Goal: Task Accomplishment & Management: Manage account settings

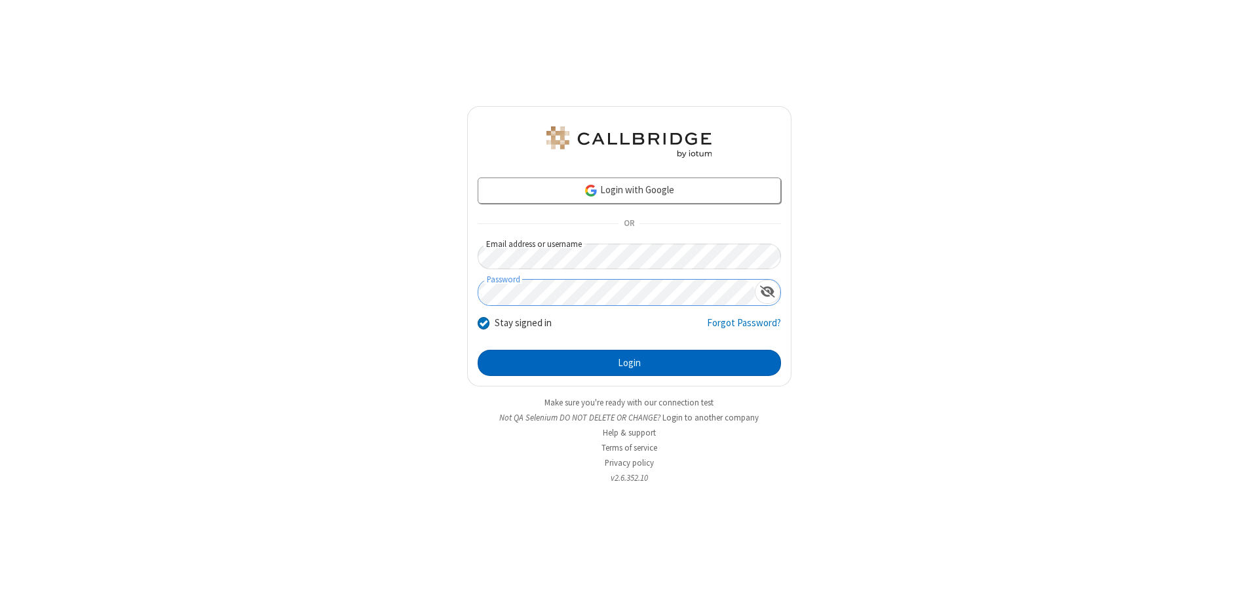
click at [629, 363] on button "Login" at bounding box center [629, 363] width 303 height 26
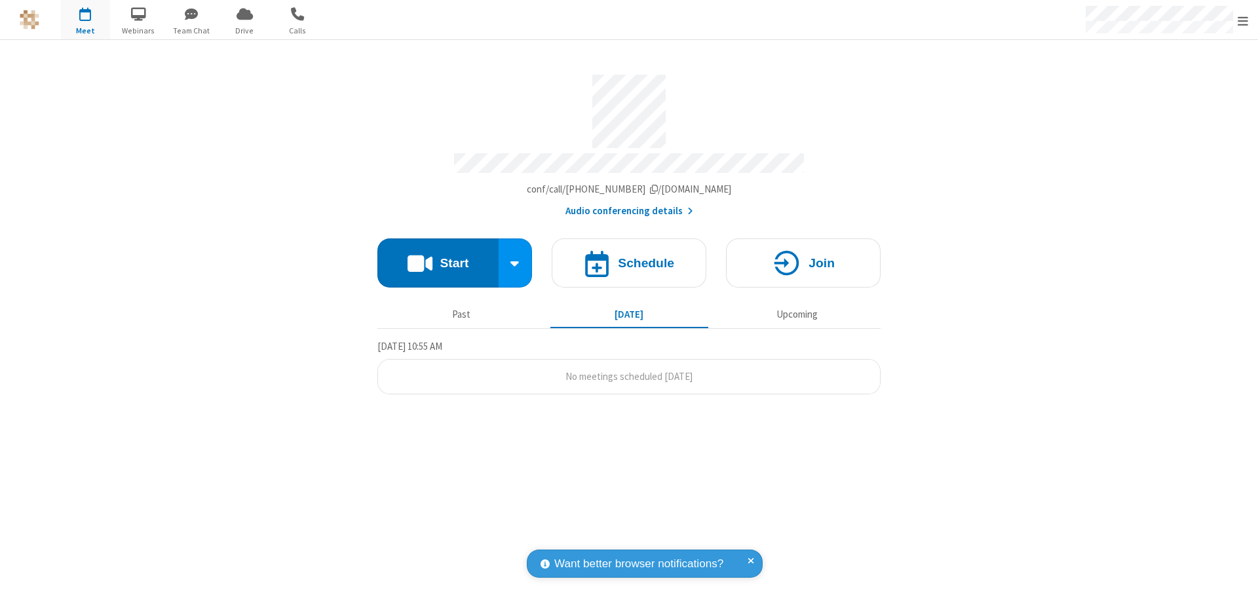
click at [1243, 20] on span "Open menu" at bounding box center [1243, 20] width 10 height 13
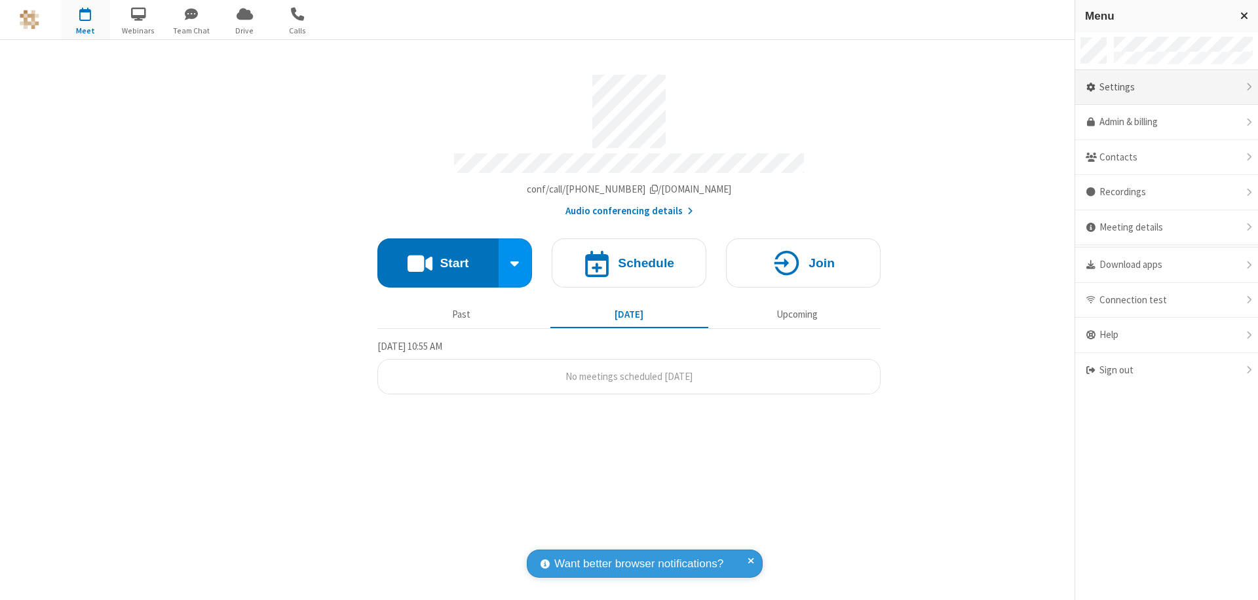
click at [1166, 87] on div "Settings" at bounding box center [1166, 87] width 183 height 35
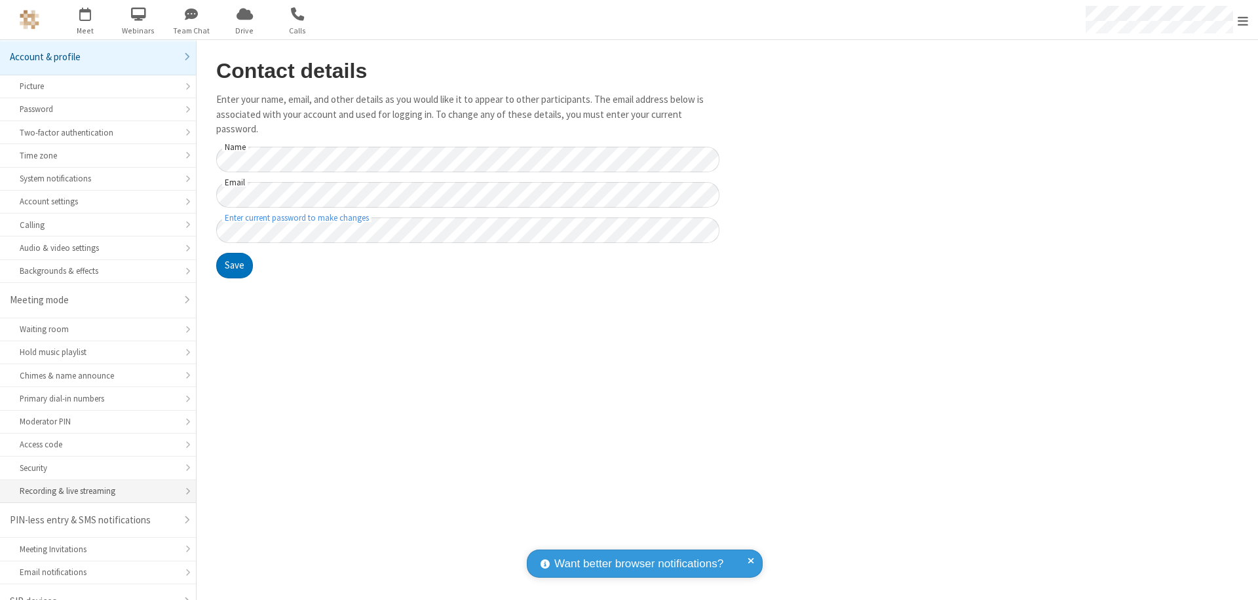
click at [93, 485] on div "Recording & live streaming" at bounding box center [98, 491] width 157 height 12
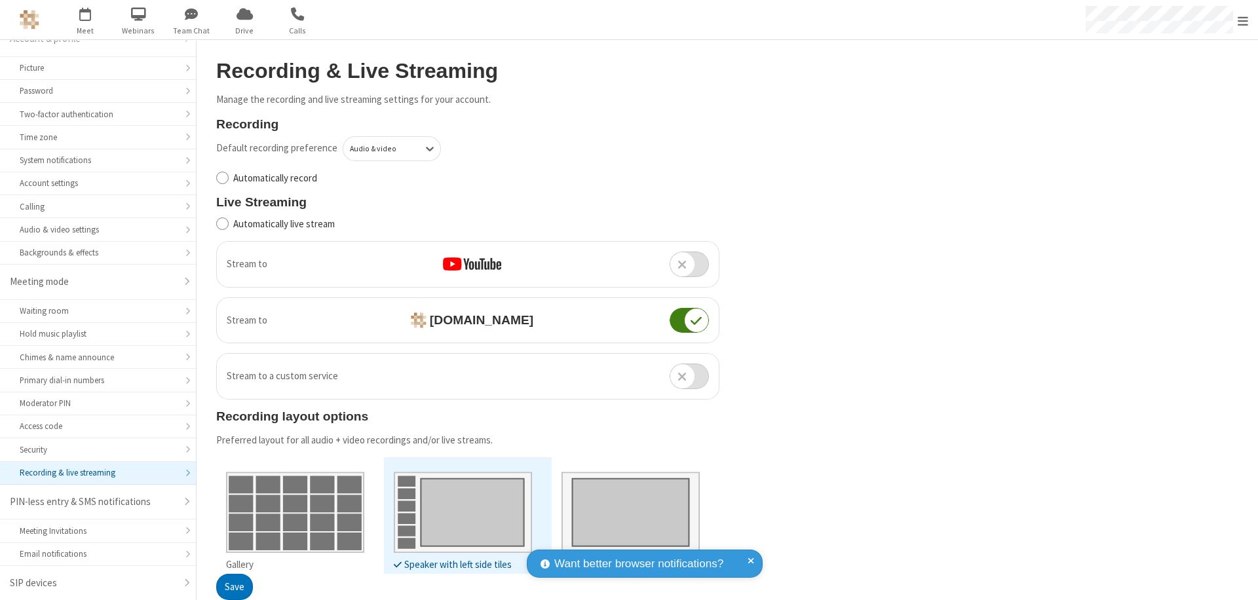
click at [222, 178] on input "Automatically record" at bounding box center [222, 178] width 12 height 14
checkbox input "true"
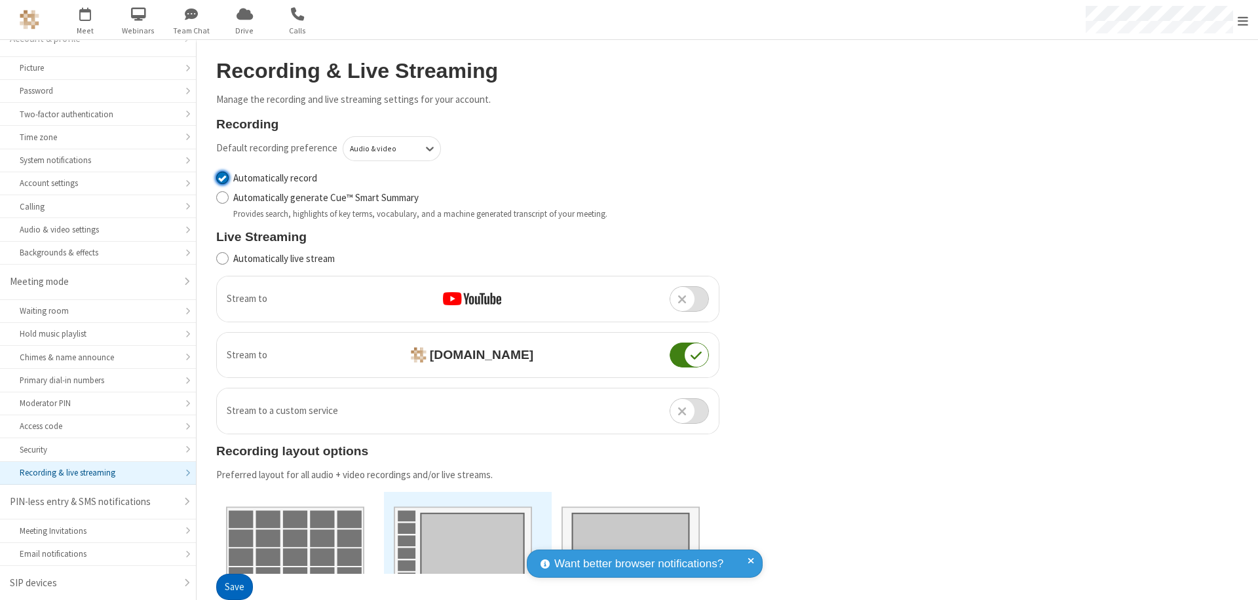
click at [234, 587] on button "Save" at bounding box center [234, 588] width 37 height 26
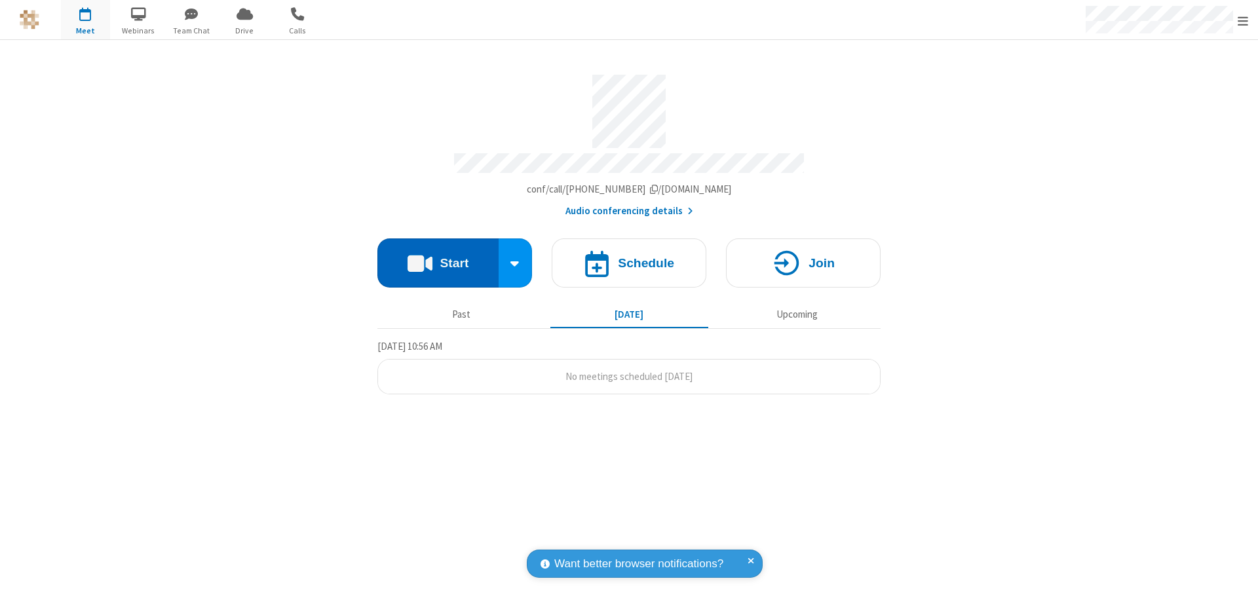
click at [438, 257] on button "Start" at bounding box center [437, 262] width 121 height 49
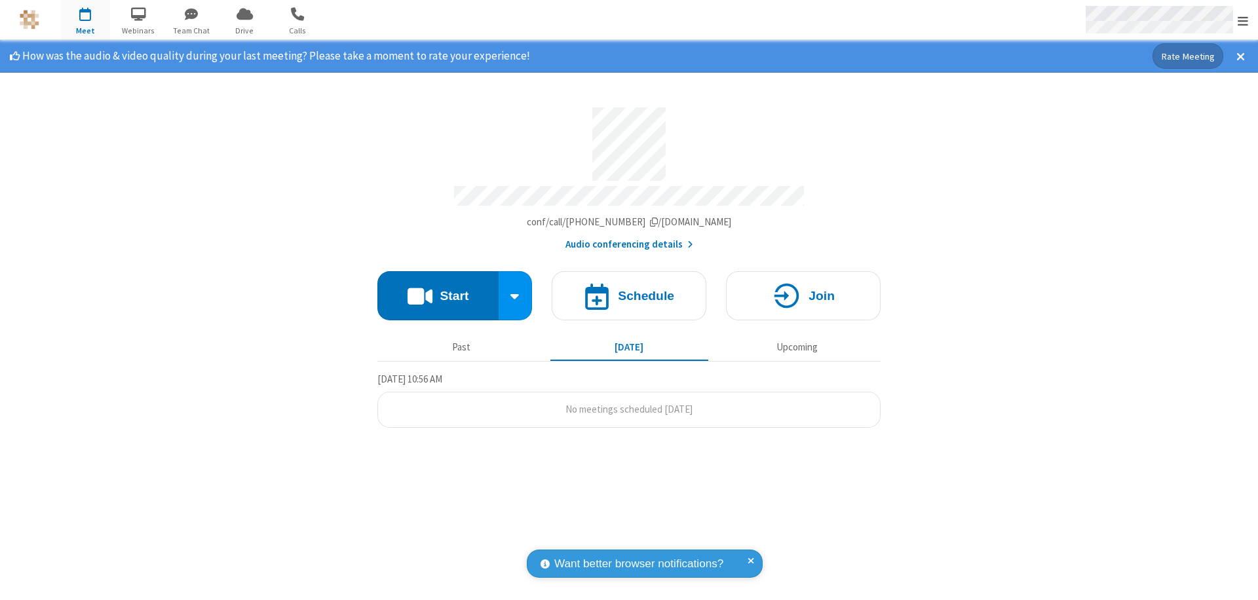
click at [1243, 20] on span "Open menu" at bounding box center [1243, 20] width 10 height 13
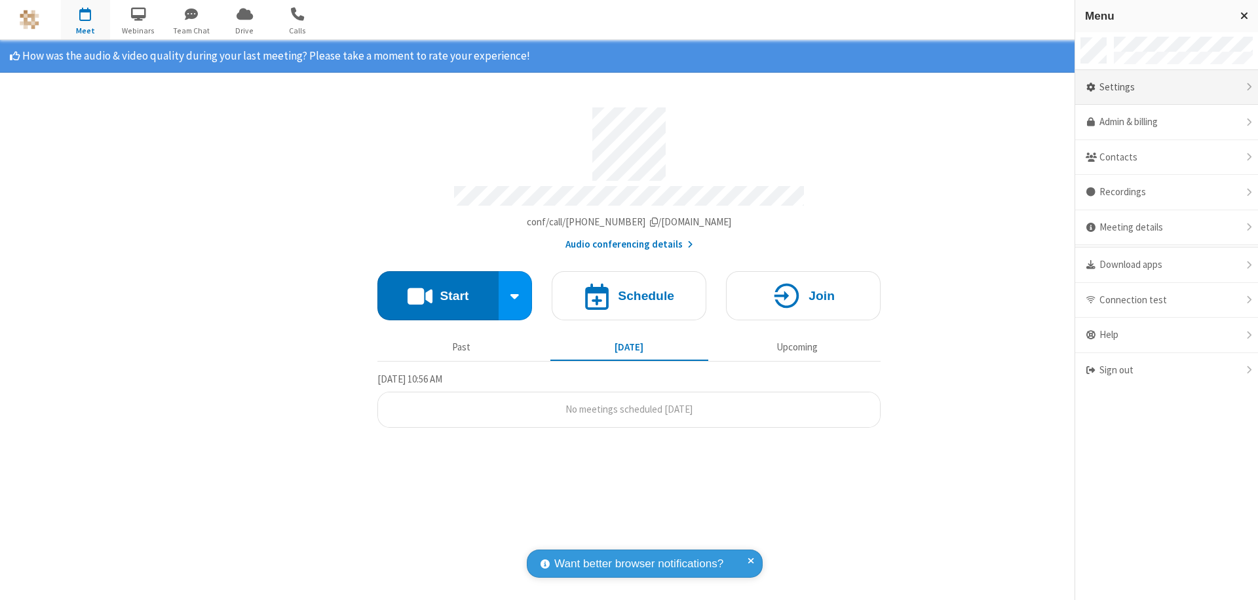
click at [1166, 87] on div "Settings" at bounding box center [1166, 87] width 183 height 35
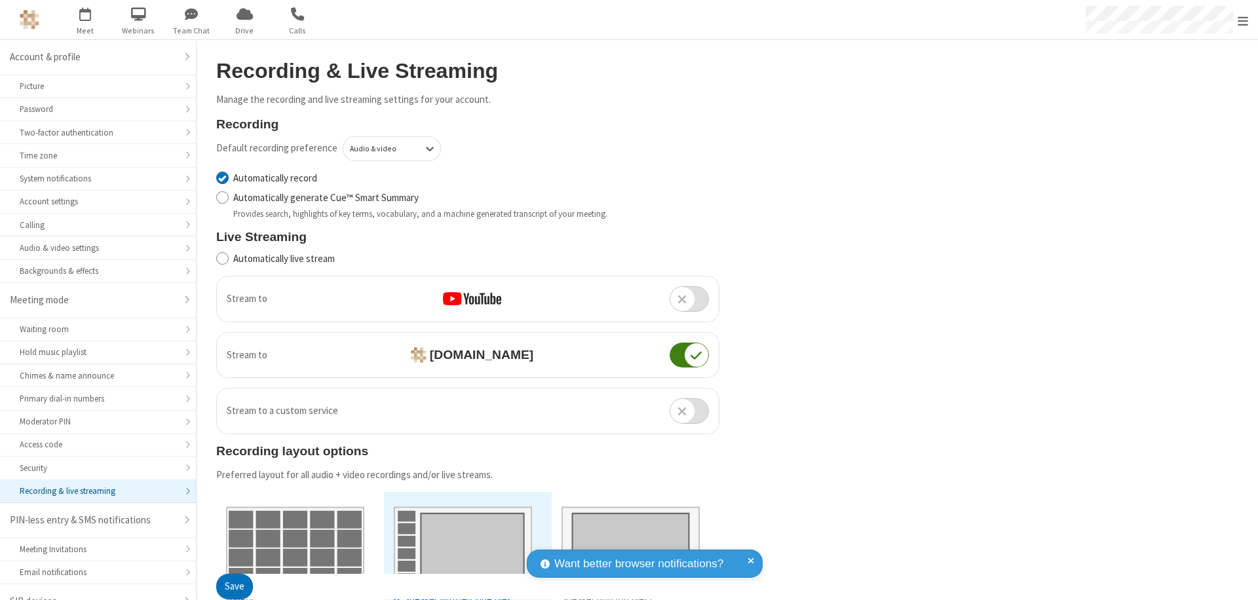
scroll to position [18, 0]
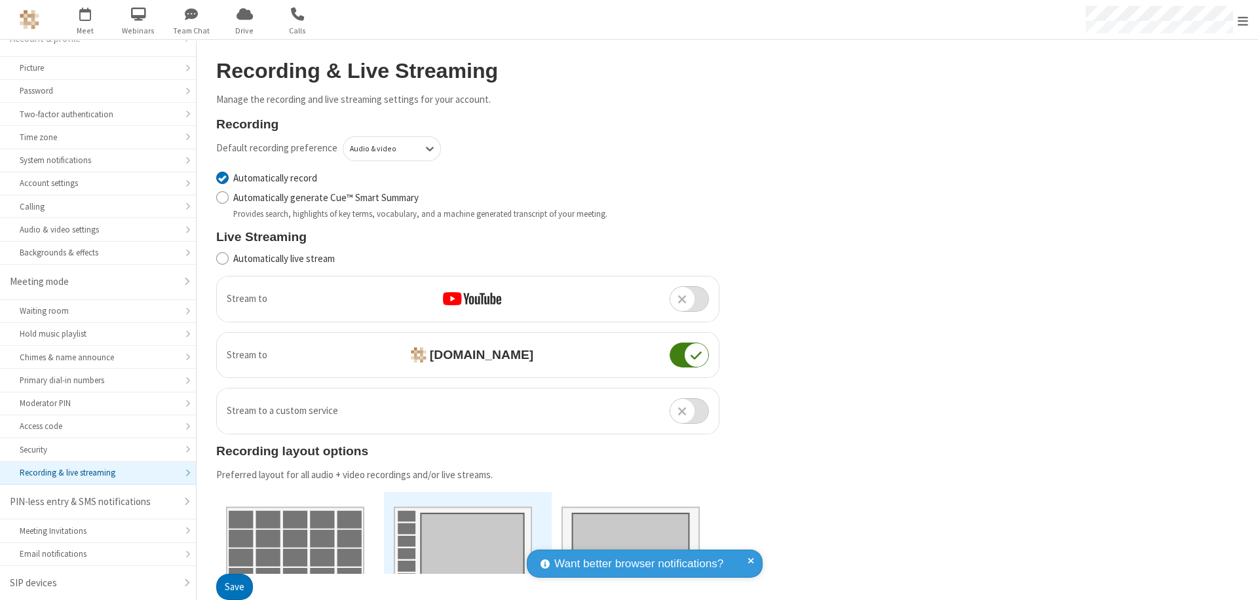
click at [222, 178] on input "Automatically record" at bounding box center [222, 178] width 12 height 14
checkbox input "false"
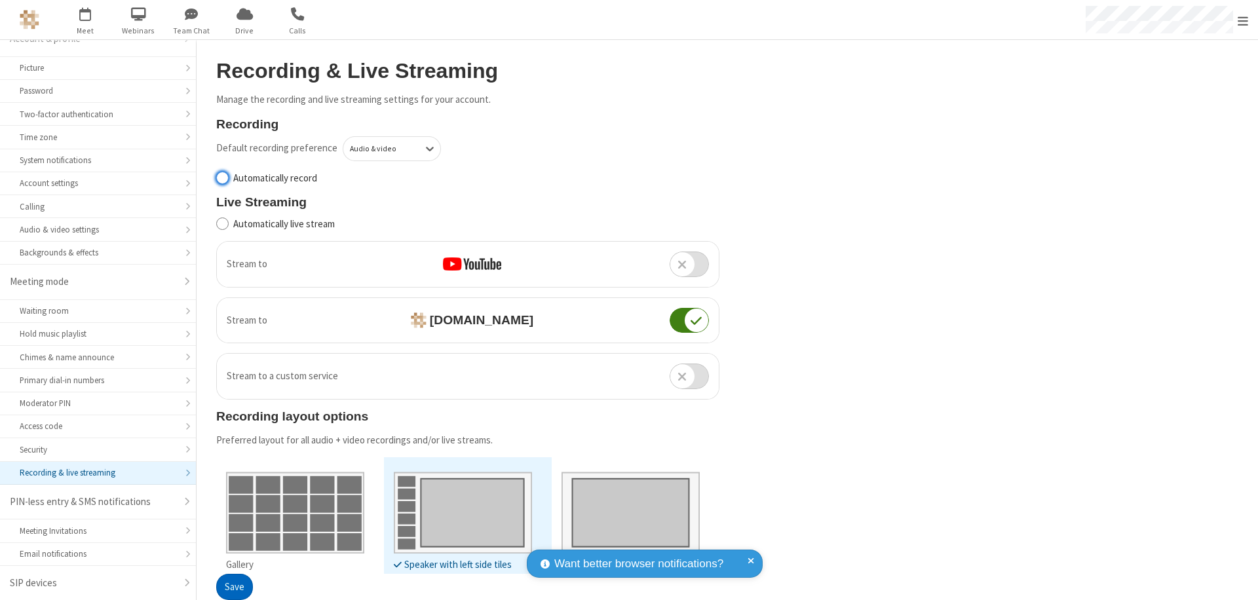
click at [234, 587] on button "Save" at bounding box center [234, 588] width 37 height 26
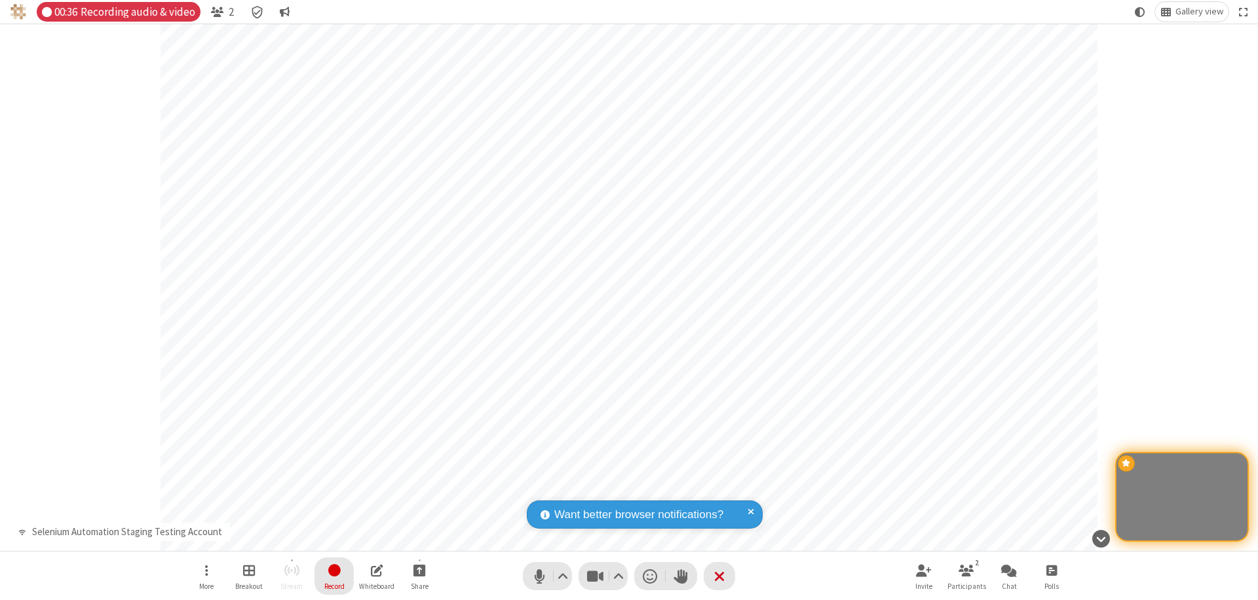
click at [334, 576] on span "Stop recording" at bounding box center [333, 570] width 15 height 16
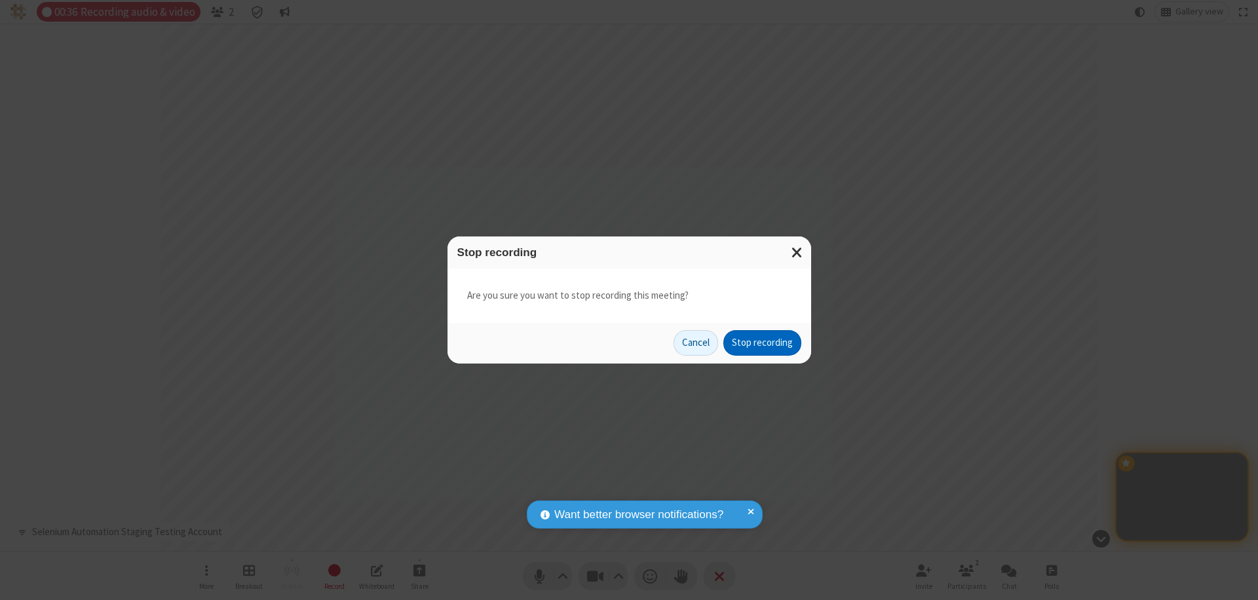
click at [762, 343] on button "Stop recording" at bounding box center [762, 343] width 78 height 26
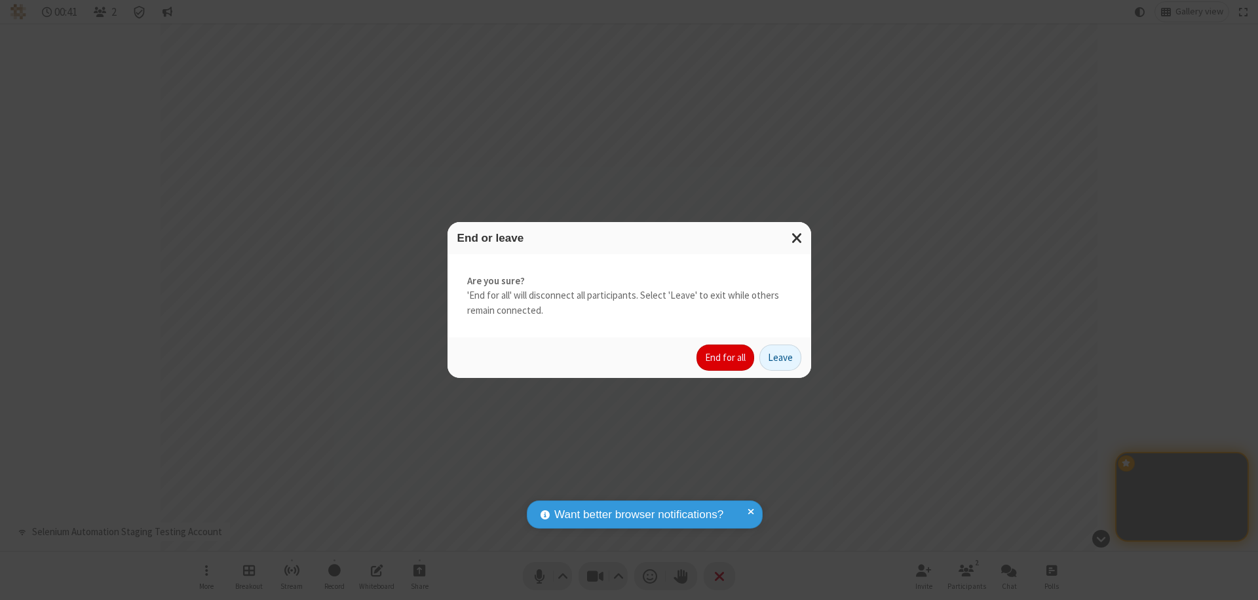
click at [726, 358] on button "End for all" at bounding box center [725, 358] width 58 height 26
